Goal: Communication & Community: Answer question/provide support

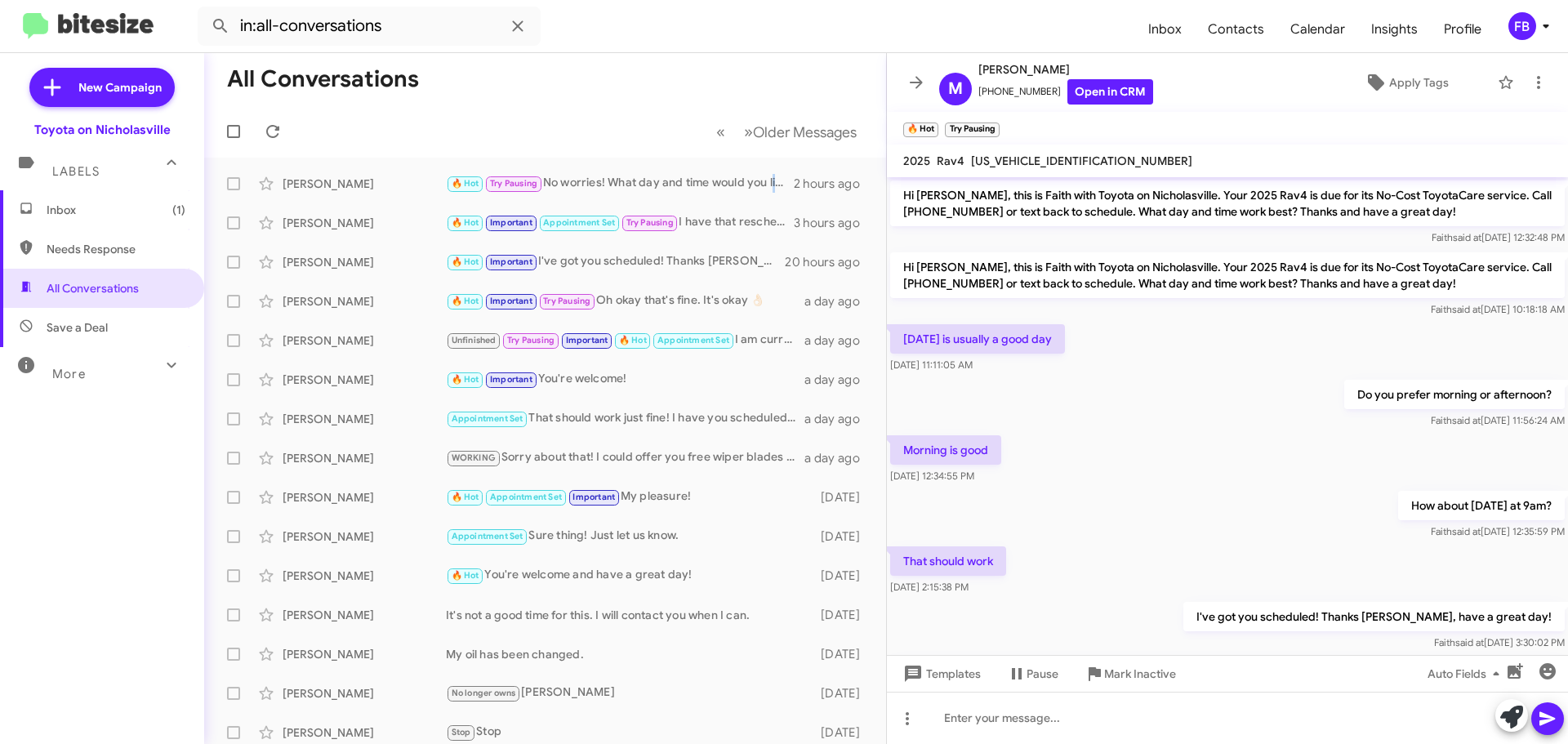
scroll to position [168, 0]
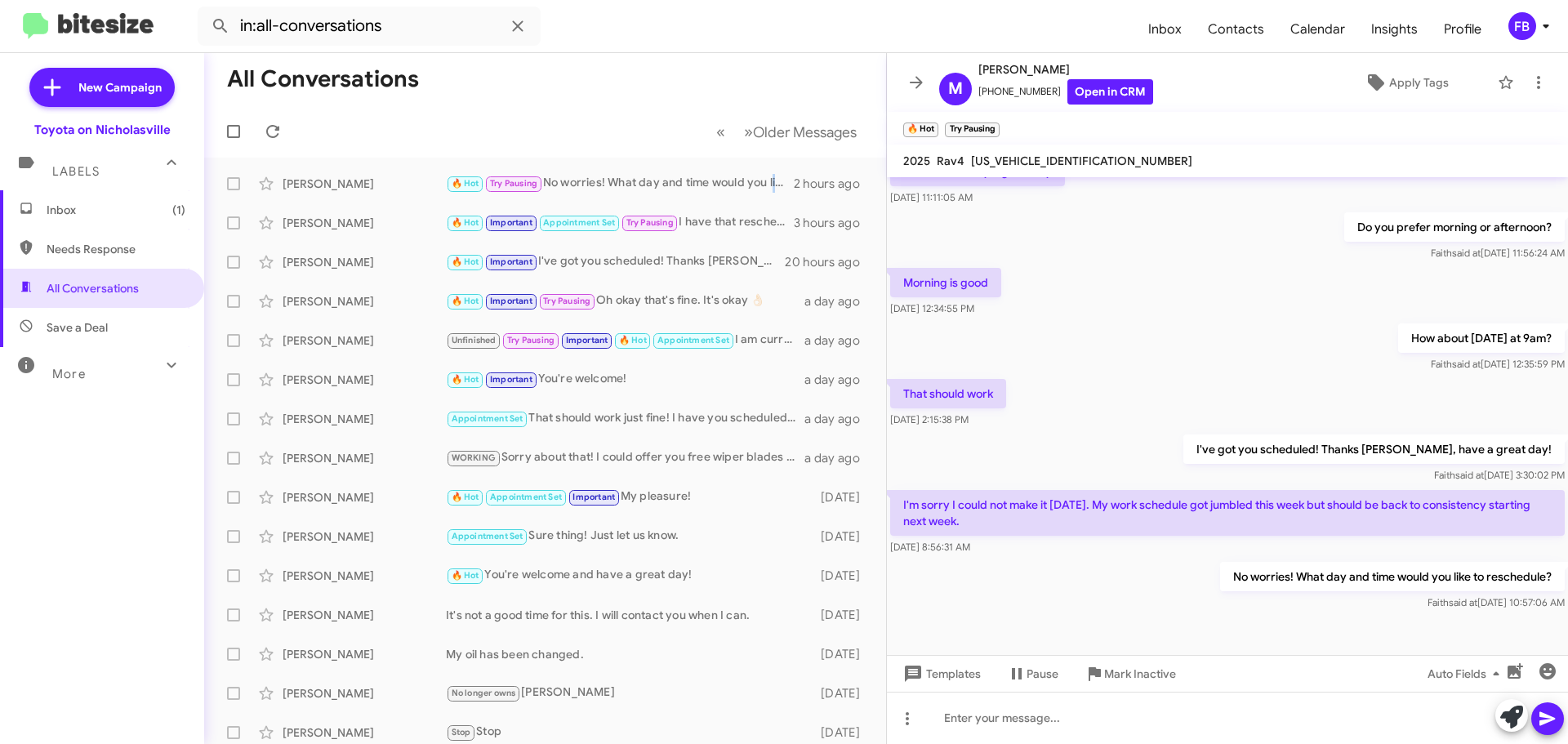
click at [137, 213] on span "Inbox (1)" at bounding box center [116, 210] width 139 height 17
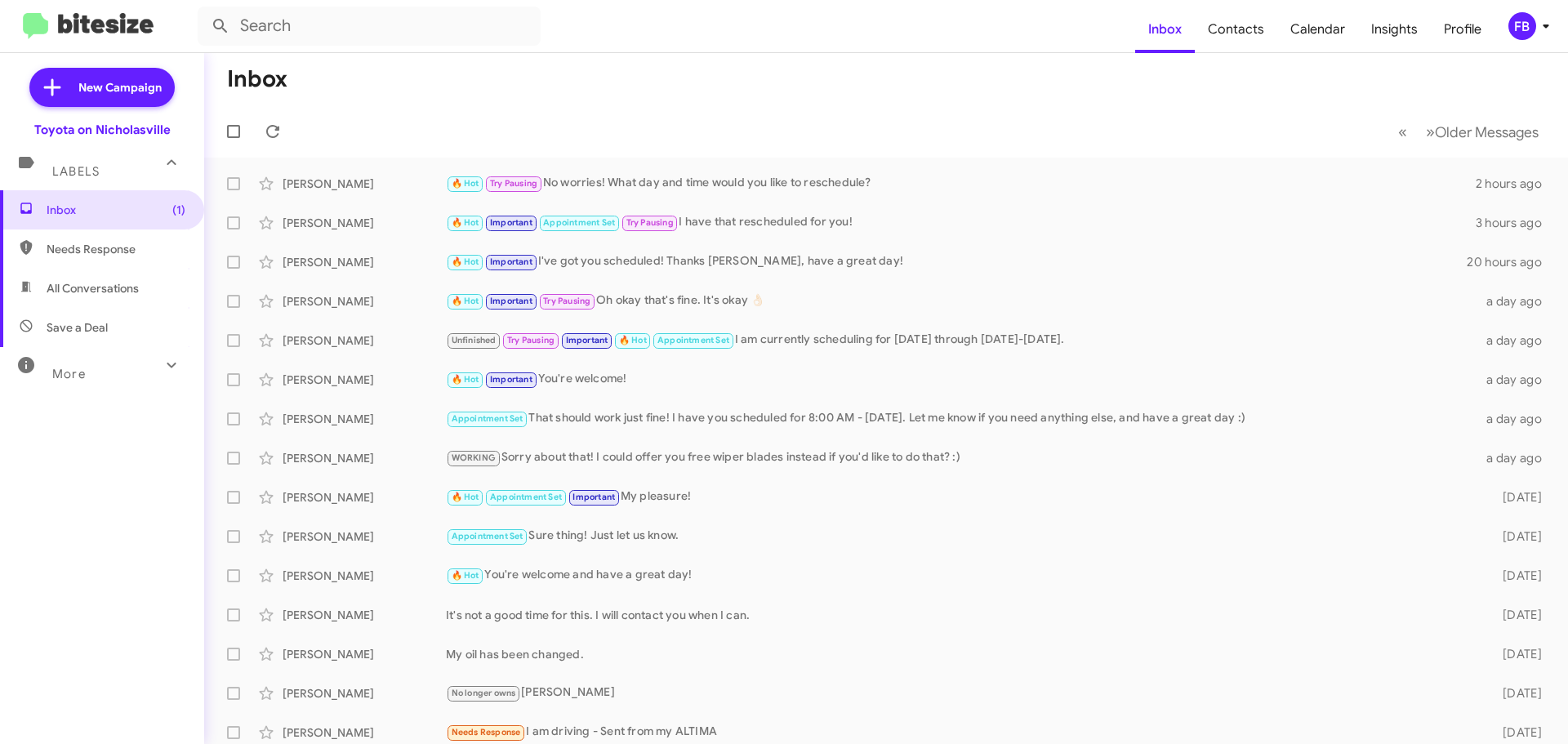
click at [130, 289] on span "All Conversations" at bounding box center [92, 289] width 92 height 17
type input "in:all-conversations"
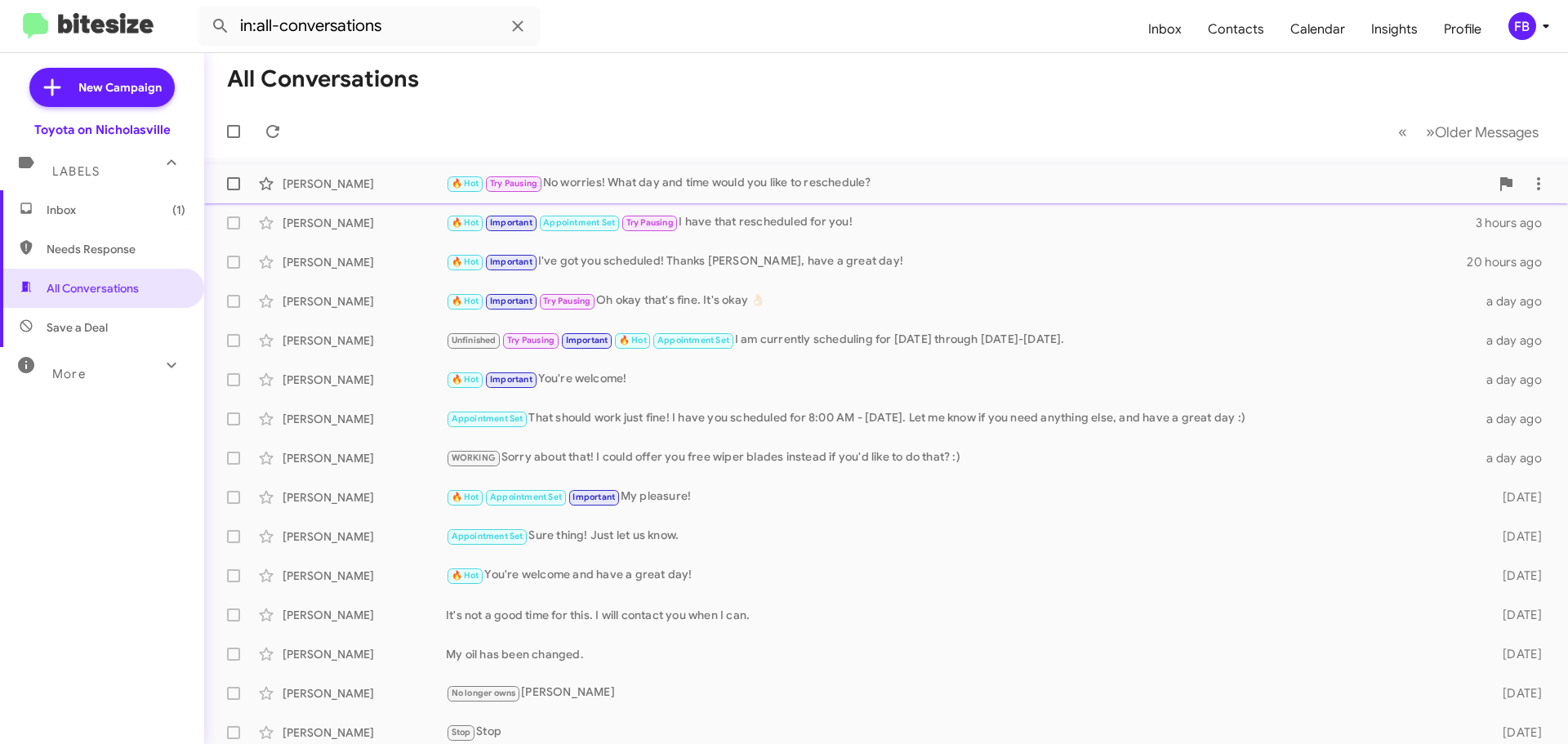
click at [624, 186] on div "🔥 Hot Try Pausing No worries! What day and time would you like to reschedule?" at bounding box center [968, 183] width 1043 height 19
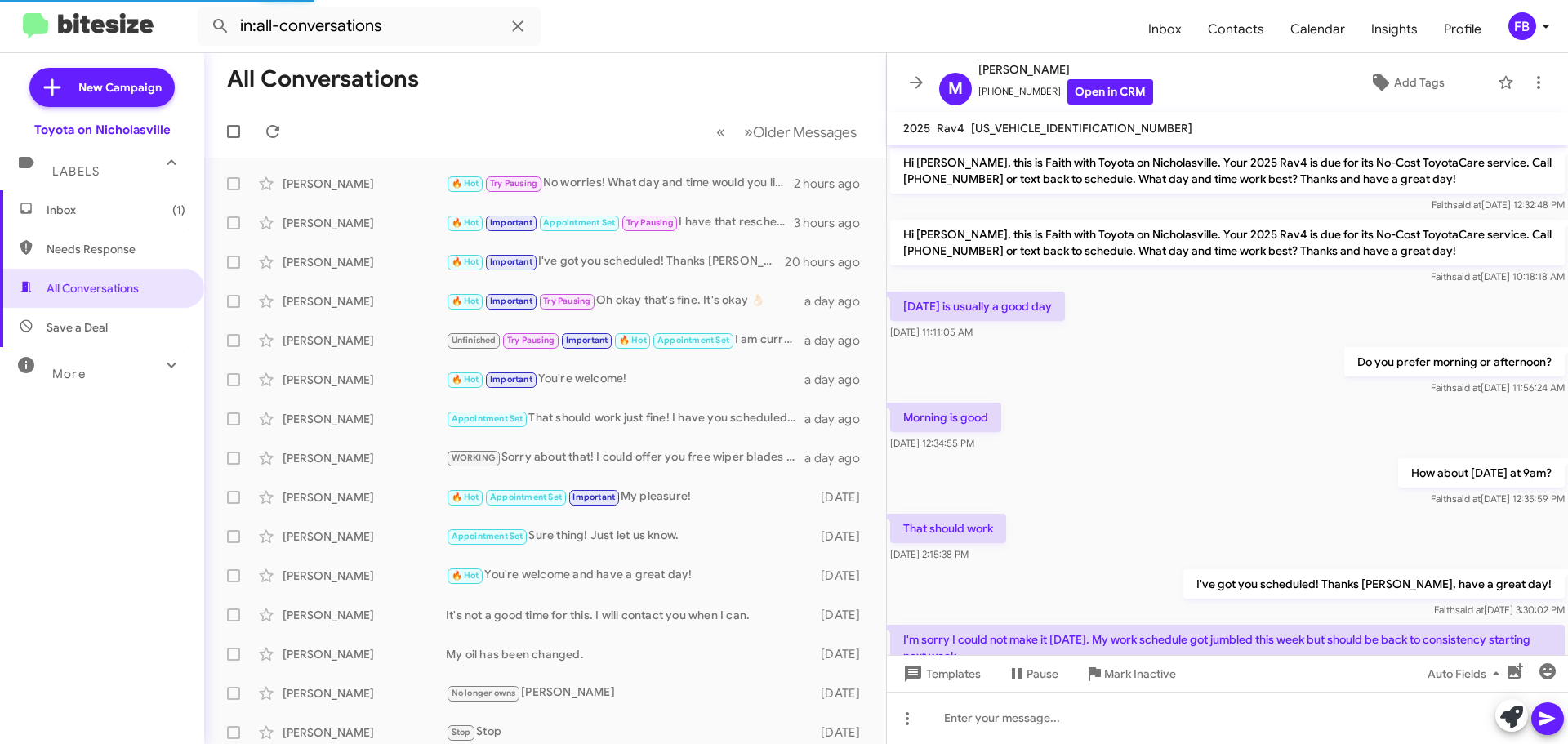
scroll to position [135, 0]
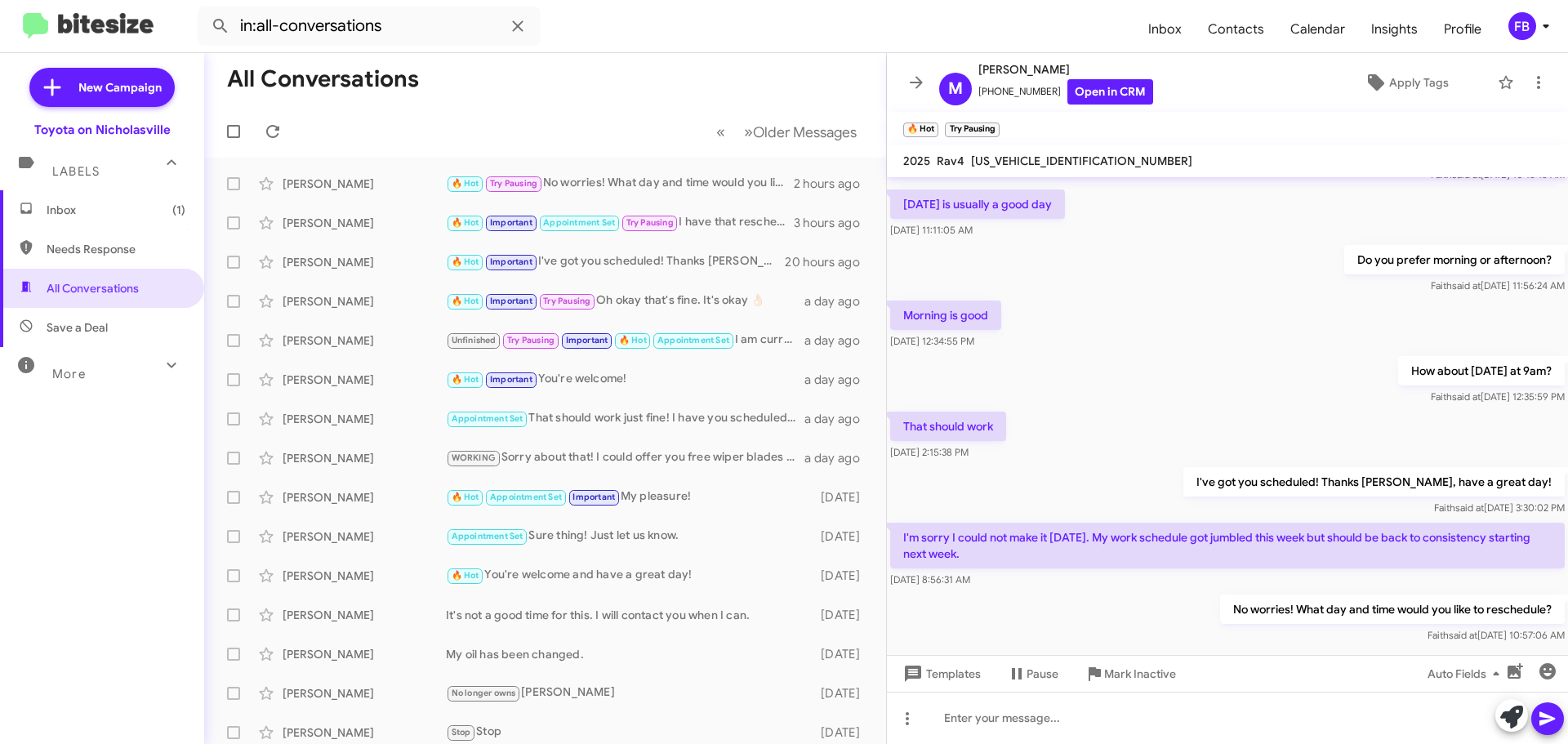
click at [112, 209] on span "Inbox (1)" at bounding box center [116, 210] width 139 height 17
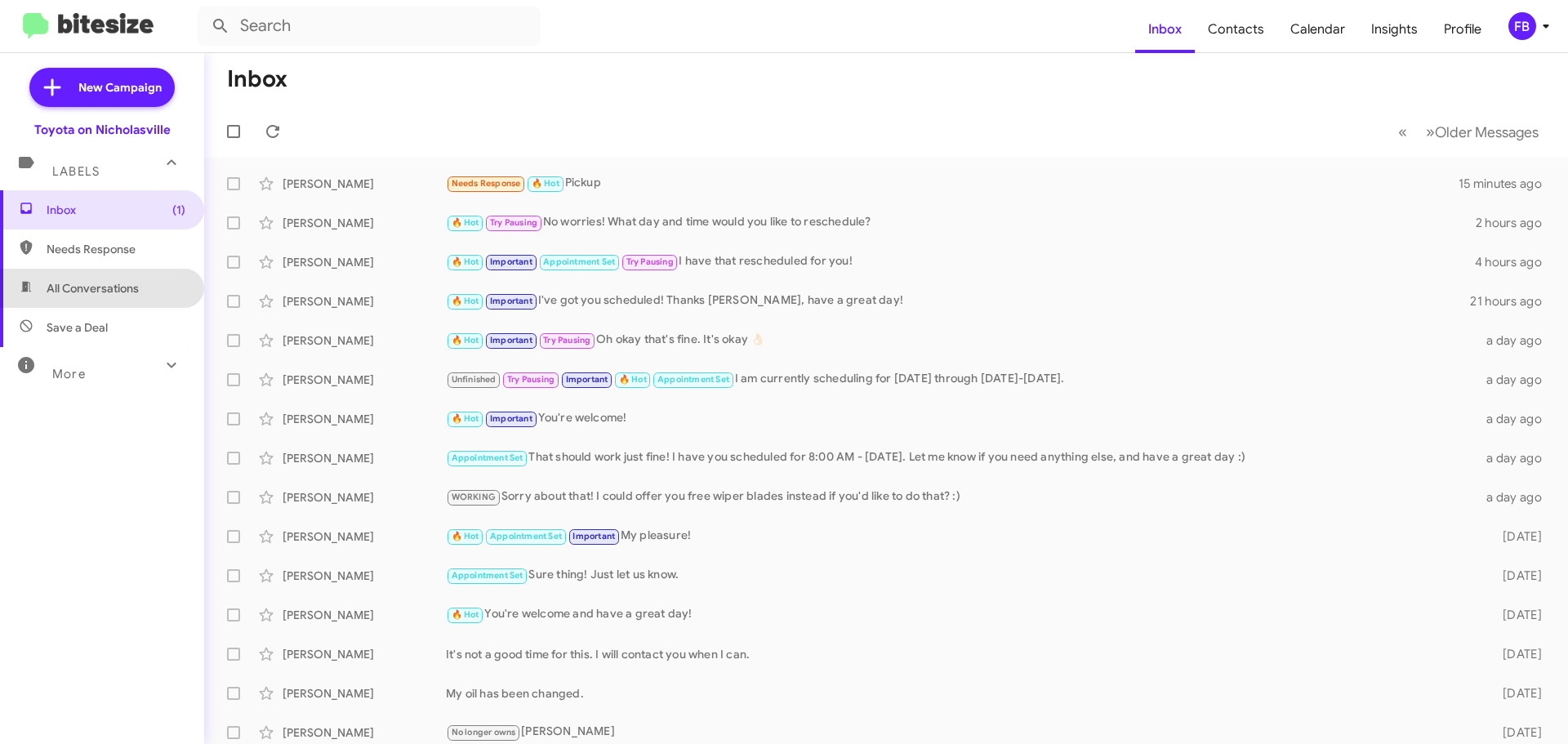
click at [118, 294] on span "All Conversations" at bounding box center [92, 289] width 92 height 17
type input "in:all-conversations"
